Goal: Task Accomplishment & Management: Use online tool/utility

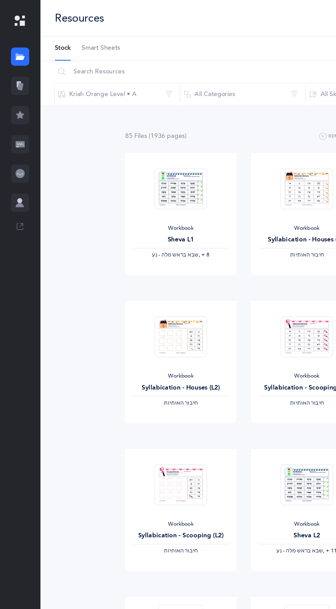
click at [75, 35] on span "Smart Sheets" at bounding box center [75, 36] width 29 height 7
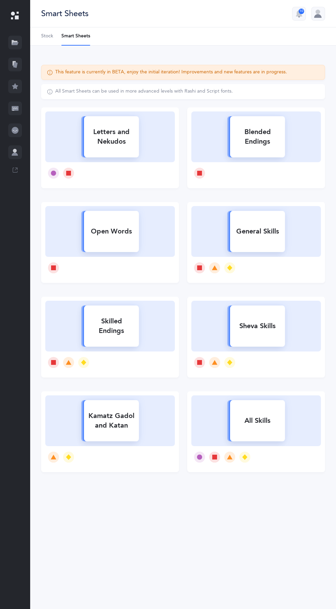
click at [103, 138] on div "Letters and Nekudos" at bounding box center [111, 136] width 55 height 27
select select
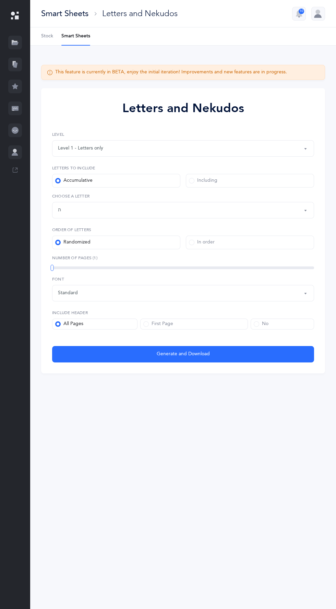
click at [214, 147] on div "Level 1 - Letters only" at bounding box center [183, 149] width 250 height 12
click at [101, 166] on span "Level 1 - Letters only" at bounding box center [85, 169] width 45 height 6
click at [298, 211] on div "Letters up until: ת" at bounding box center [183, 210] width 250 height 12
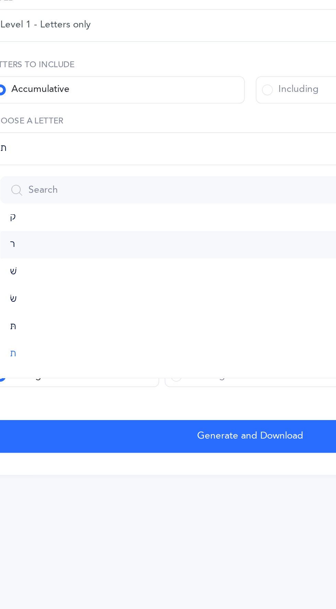
click at [67, 257] on link "ר" at bounding box center [183, 258] width 250 height 14
select select "25"
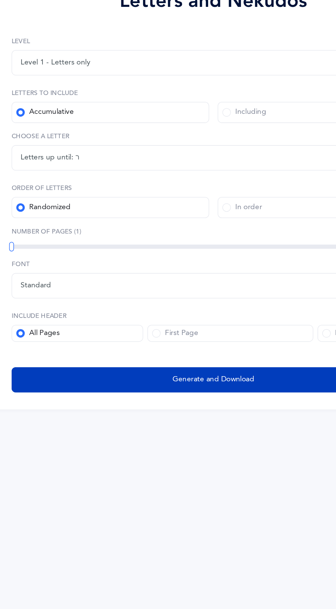
click at [198, 350] on span "Generate and Download" at bounding box center [183, 353] width 53 height 7
